Goal: Task Accomplishment & Management: Manage account settings

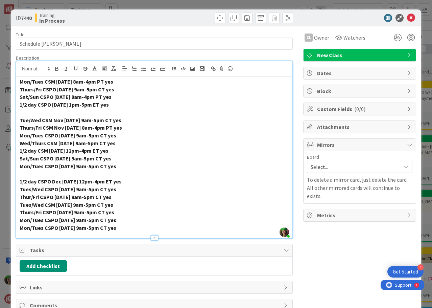
scroll to position [0, 375]
click at [407, 18] on icon at bounding box center [411, 18] width 8 height 8
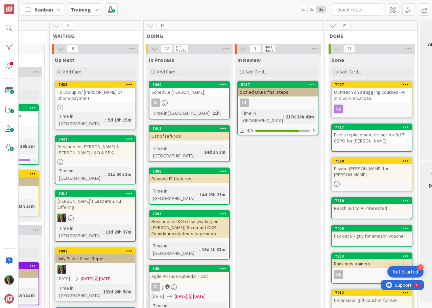
scroll to position [0, 321]
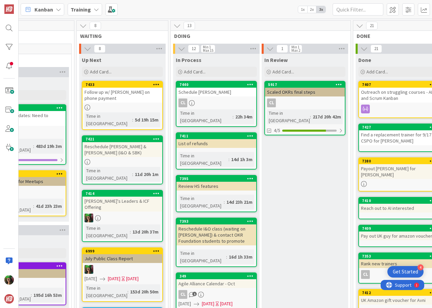
click at [226, 139] on div "List of refunds" at bounding box center [216, 143] width 80 height 9
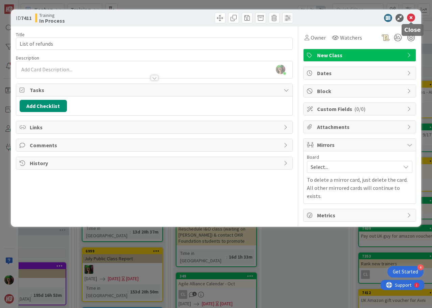
click at [410, 18] on icon at bounding box center [411, 18] width 8 height 8
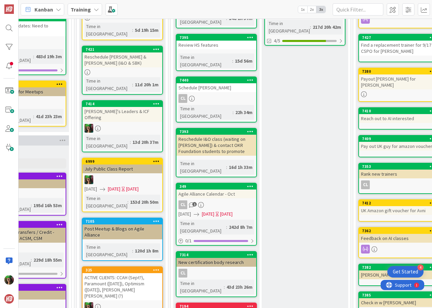
scroll to position [101, 321]
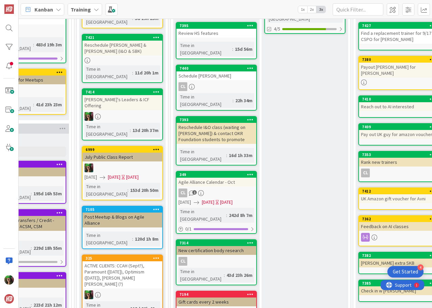
click at [209, 123] on div "Reschedule I&O class (waiting on [PERSON_NAME]) & contact OKR Foundation studen…" at bounding box center [216, 133] width 80 height 21
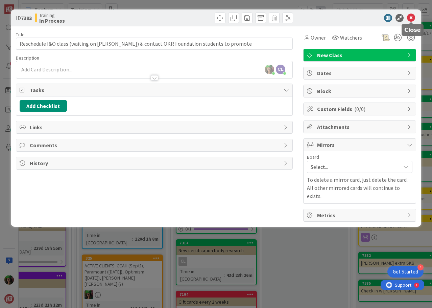
click at [413, 19] on icon at bounding box center [411, 18] width 8 height 8
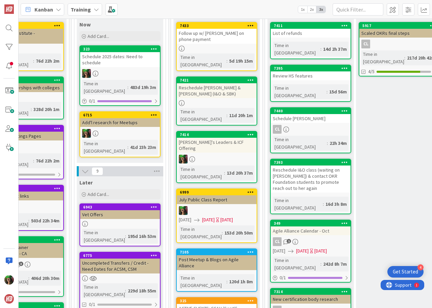
scroll to position [18, 226]
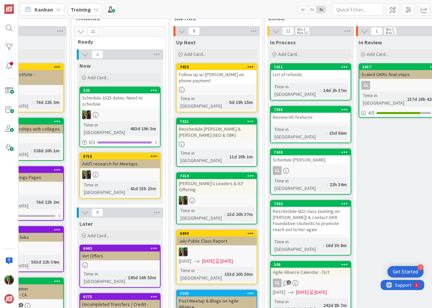
click at [209, 127] on link "7421 Reschedule [PERSON_NAME] & [PERSON_NAME] (I&O & SBK) Time in [GEOGRAPHIC_D…" at bounding box center [216, 142] width 81 height 49
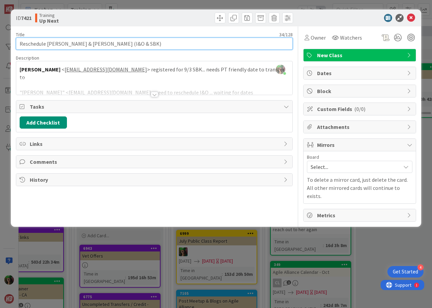
click at [84, 48] on input "Reschedule [PERSON_NAME] & [PERSON_NAME] (I&O & SBK)" at bounding box center [154, 44] width 277 height 12
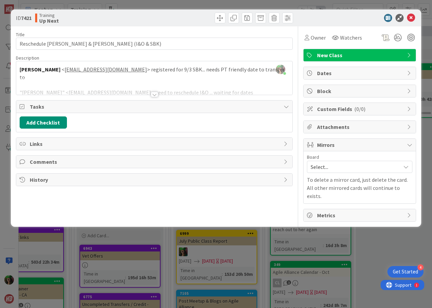
click at [41, 68] on div "[PERSON_NAME] just joined [PERSON_NAME] < [EMAIL_ADDRESS][DOMAIN_NAME] > regist…" at bounding box center [154, 77] width 276 height 33
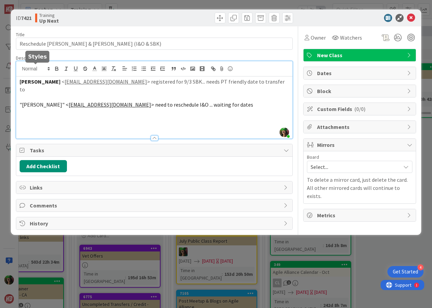
click at [41, 68] on span at bounding box center [35, 69] width 33 height 8
click at [238, 80] on span "> registered for 9/3 SBK... needs PT friendly date to transfer to" at bounding box center [153, 85] width 266 height 15
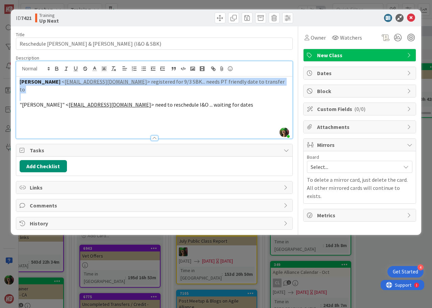
click at [238, 80] on span "> registered for 9/3 SBK... needs PT friendly date to transfer to" at bounding box center [153, 85] width 266 height 15
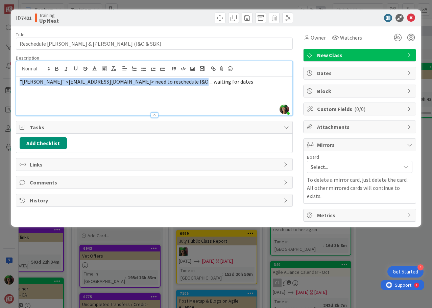
drag, startPoint x: 149, startPoint y: 78, endPoint x: 20, endPoint y: 76, distance: 128.5
click at [20, 76] on div "[PERSON_NAME] just joined "[PERSON_NAME]" < [EMAIL_ADDRESS][DOMAIN_NAME] > need…" at bounding box center [154, 88] width 276 height 54
copy p ""[PERSON_NAME]" < [EMAIL_ADDRESS][DOMAIN_NAME] > need to reschedule I&O"
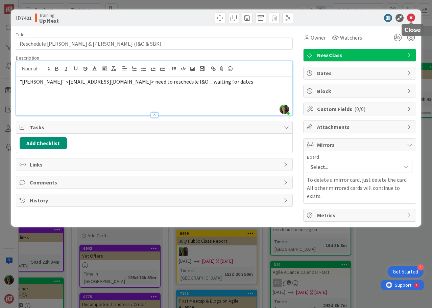
click at [409, 21] on icon at bounding box center [411, 18] width 8 height 8
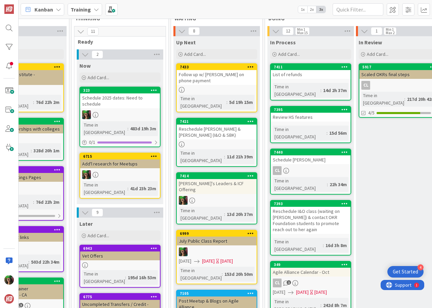
click at [249, 119] on icon at bounding box center [250, 121] width 6 height 5
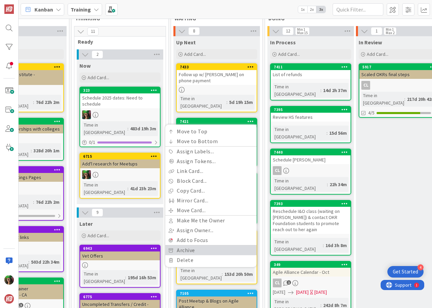
click at [199, 246] on link "Archive" at bounding box center [210, 250] width 91 height 10
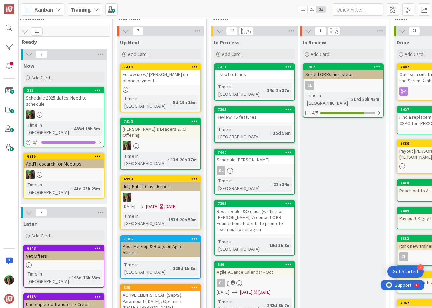
scroll to position [18, 283]
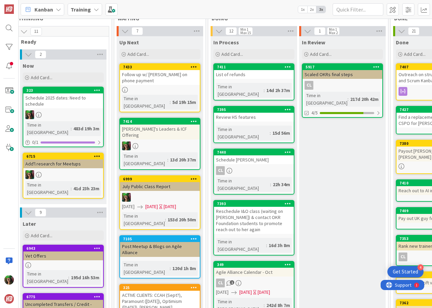
click at [271, 207] on div "Reschedule I&O class (waiting on [PERSON_NAME]) & contact OKR Foundation studen…" at bounding box center [254, 220] width 80 height 27
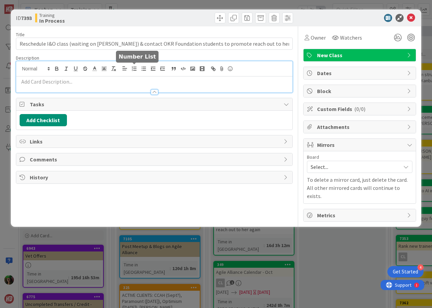
click at [133, 70] on div at bounding box center [154, 76] width 276 height 31
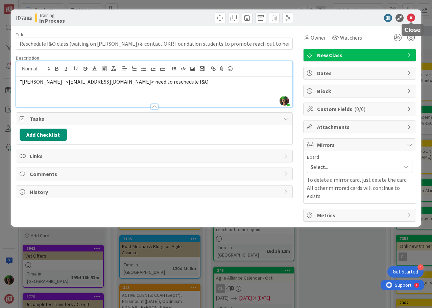
click at [411, 18] on icon at bounding box center [411, 18] width 8 height 8
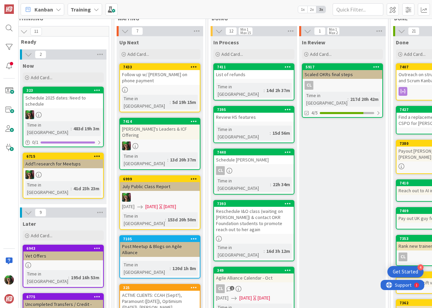
click at [266, 166] on div "CL" at bounding box center [254, 170] width 80 height 9
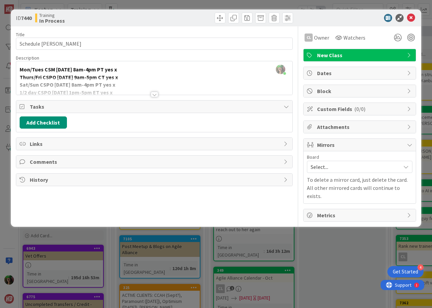
click at [155, 93] on div at bounding box center [154, 94] width 7 height 5
